Goal: Use online tool/utility

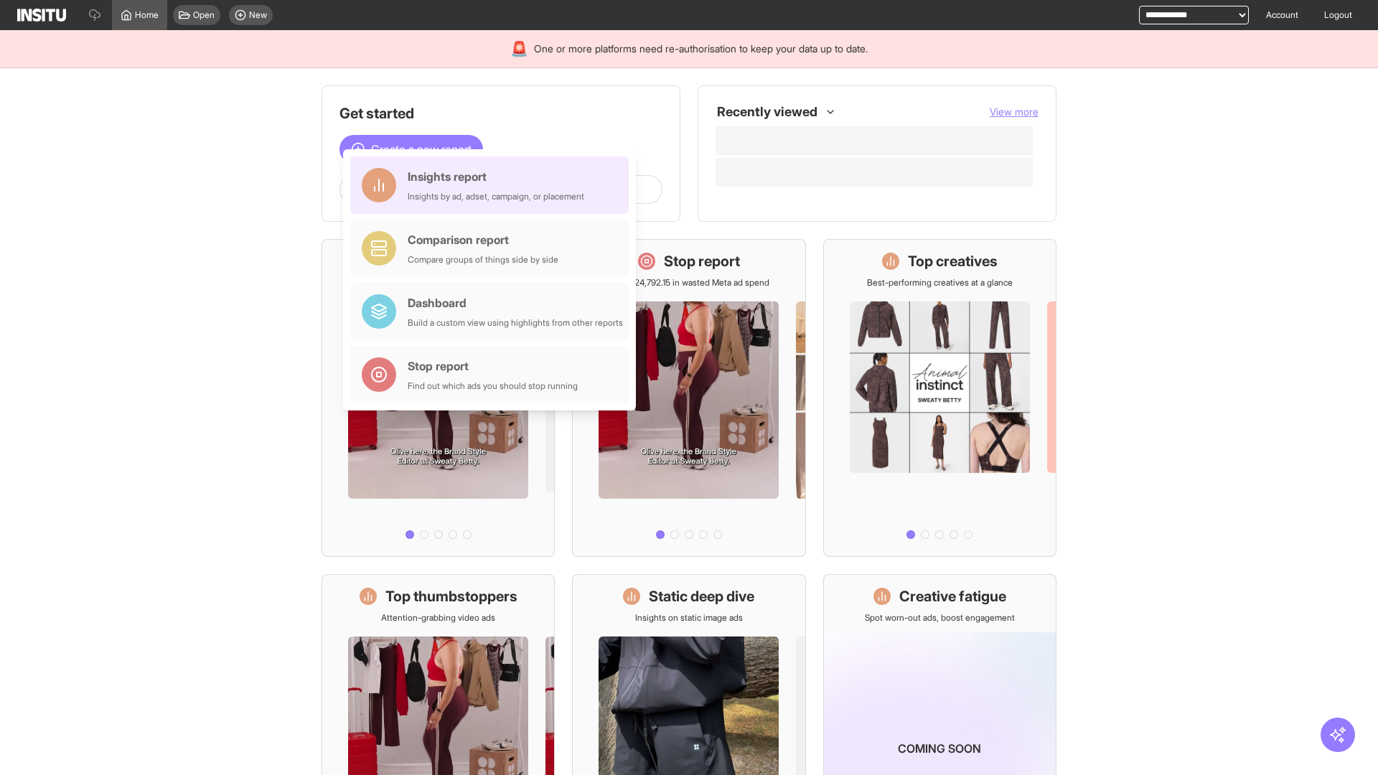
click at [493, 185] on div "Insights report Insights by ad, adset, campaign, or placement" at bounding box center [496, 185] width 176 height 34
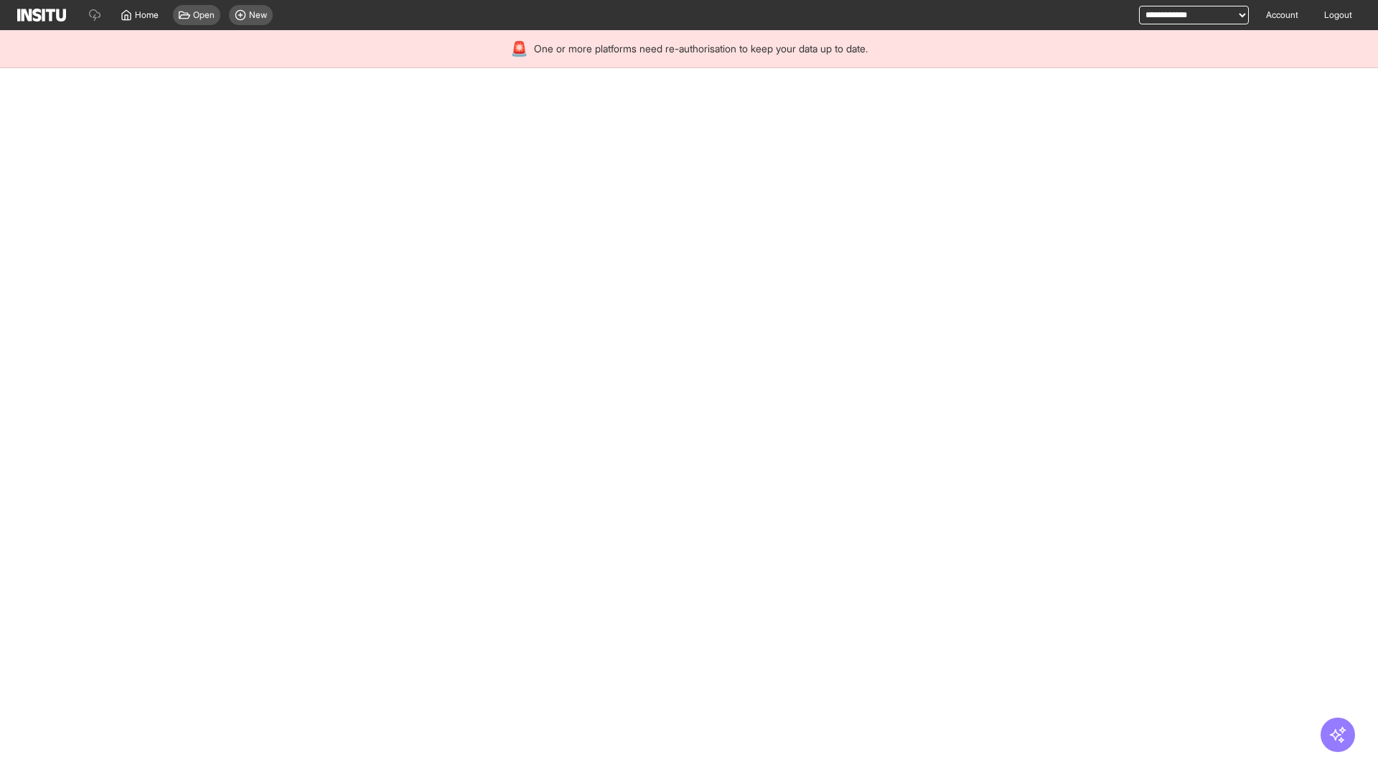
select select "**"
